Goal: Navigation & Orientation: Find specific page/section

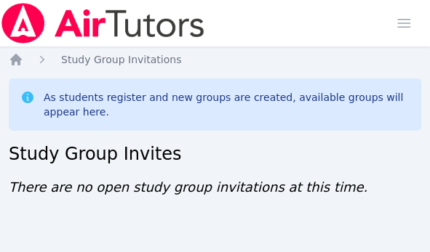
click at [271, 204] on div "Home Sessions Study Groups Students Messages Open user menu Lisa Batuski Open m…" at bounding box center [215, 126] width 430 height 252
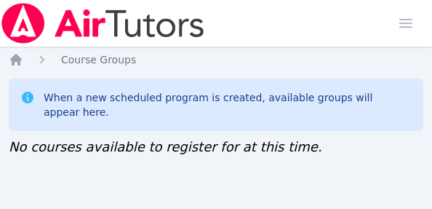
drag, startPoint x: 0, startPoint y: 0, endPoint x: 250, endPoint y: 185, distance: 310.8
click at [250, 185] on div "Home Sessions Study Groups Students Messages Open user menu [PERSON_NAME] Open …" at bounding box center [216, 104] width 432 height 209
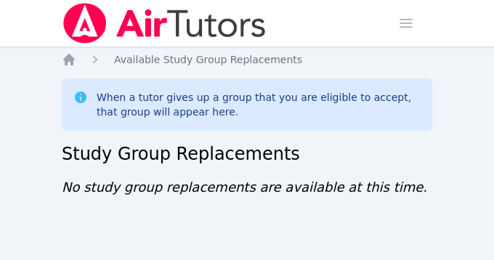
click at [267, 191] on span "No study group replacements are available at this time." at bounding box center [245, 187] width 366 height 15
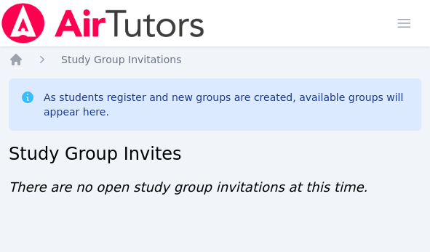
click at [219, 43] on div "Home Sessions Study Groups Students Messages Open user menu Lisa Batuski Open m…" at bounding box center [215, 23] width 430 height 47
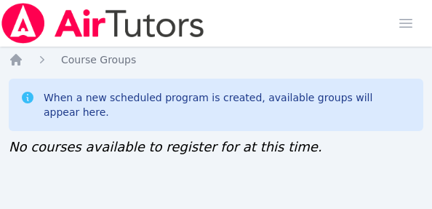
click at [238, 24] on div "Home Sessions Study Groups Students Messages Open user menu [PERSON_NAME] Open …" at bounding box center [216, 23] width 432 height 47
